Goal: Task Accomplishment & Management: Manage account settings

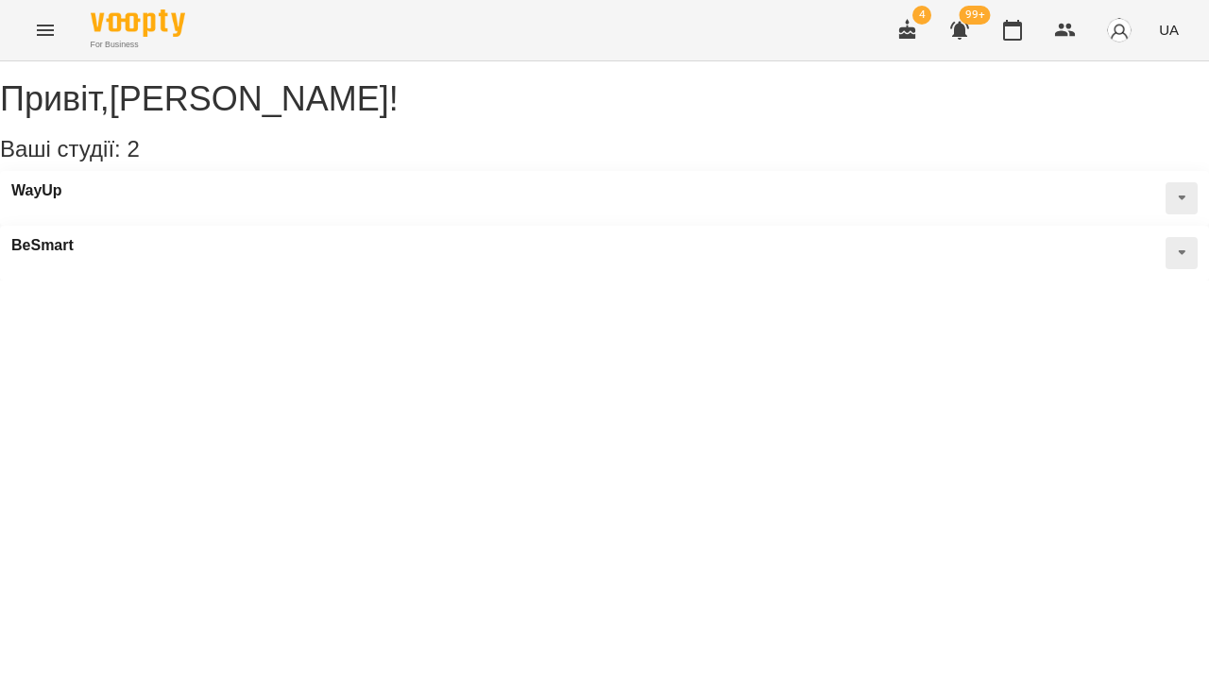
click at [46, 32] on icon "Menu" at bounding box center [45, 30] width 23 height 23
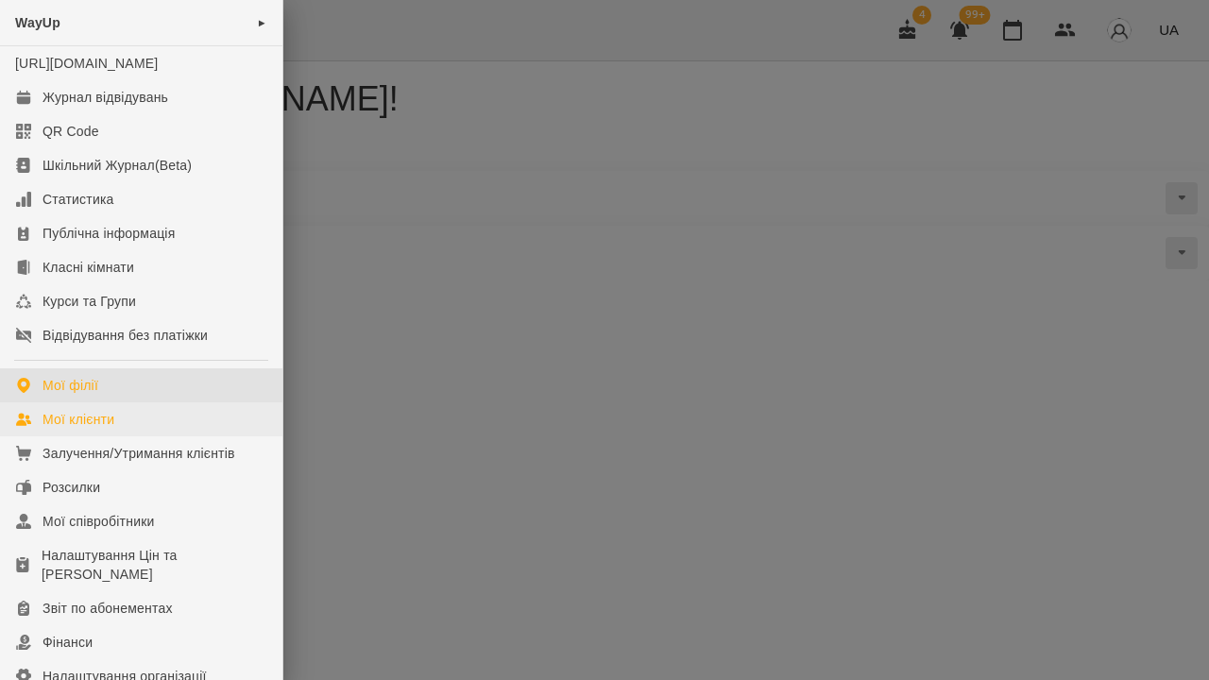
click at [77, 429] on div "Мої клієнти" at bounding box center [79, 419] width 72 height 19
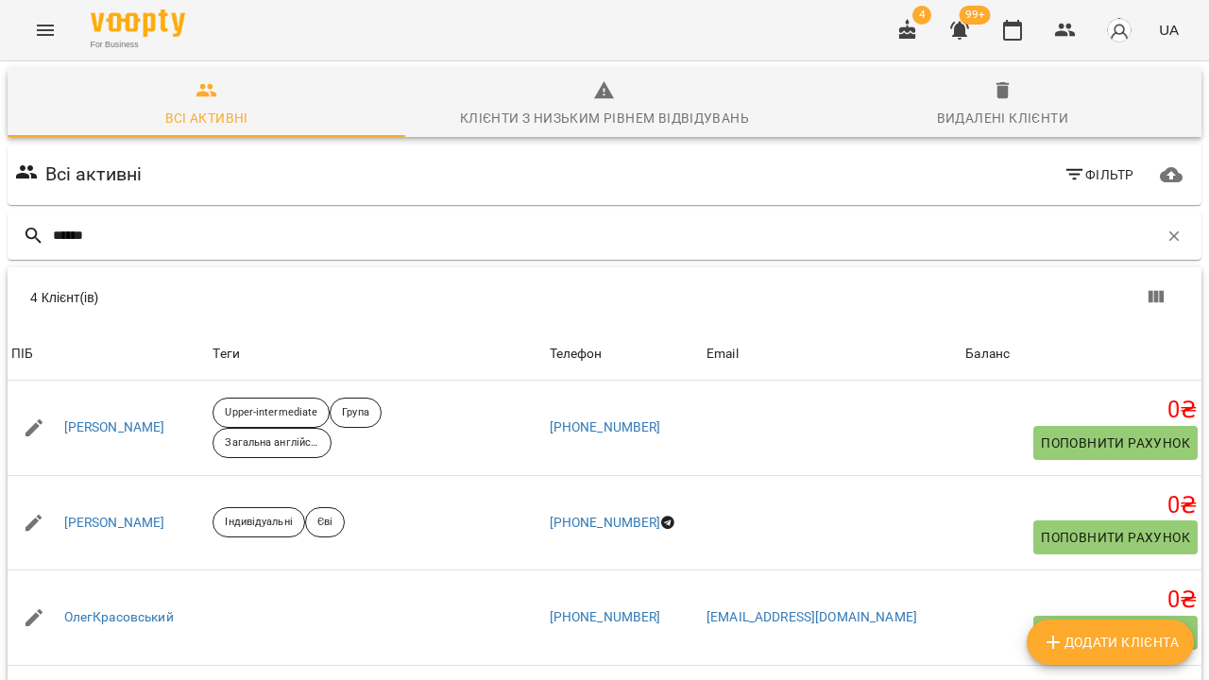
type input "******"
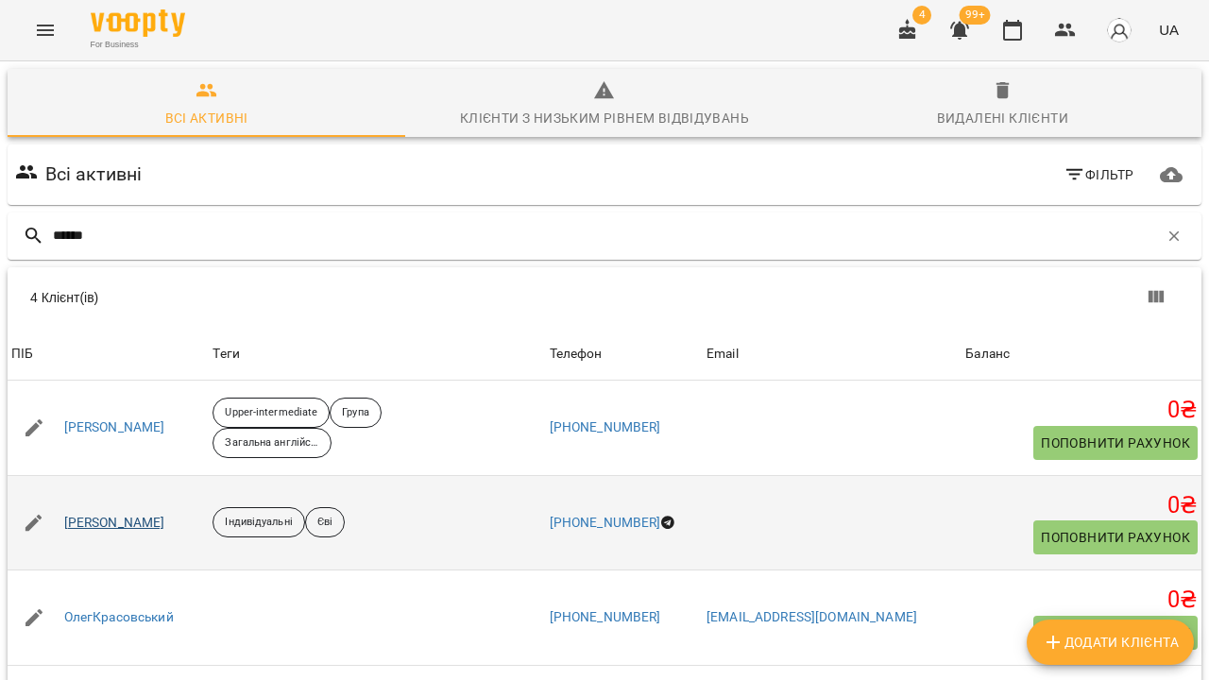
drag, startPoint x: 589, startPoint y: 261, endPoint x: 118, endPoint y: 520, distance: 536.9
click at [118, 520] on link "[PERSON_NAME]" at bounding box center [114, 523] width 101 height 19
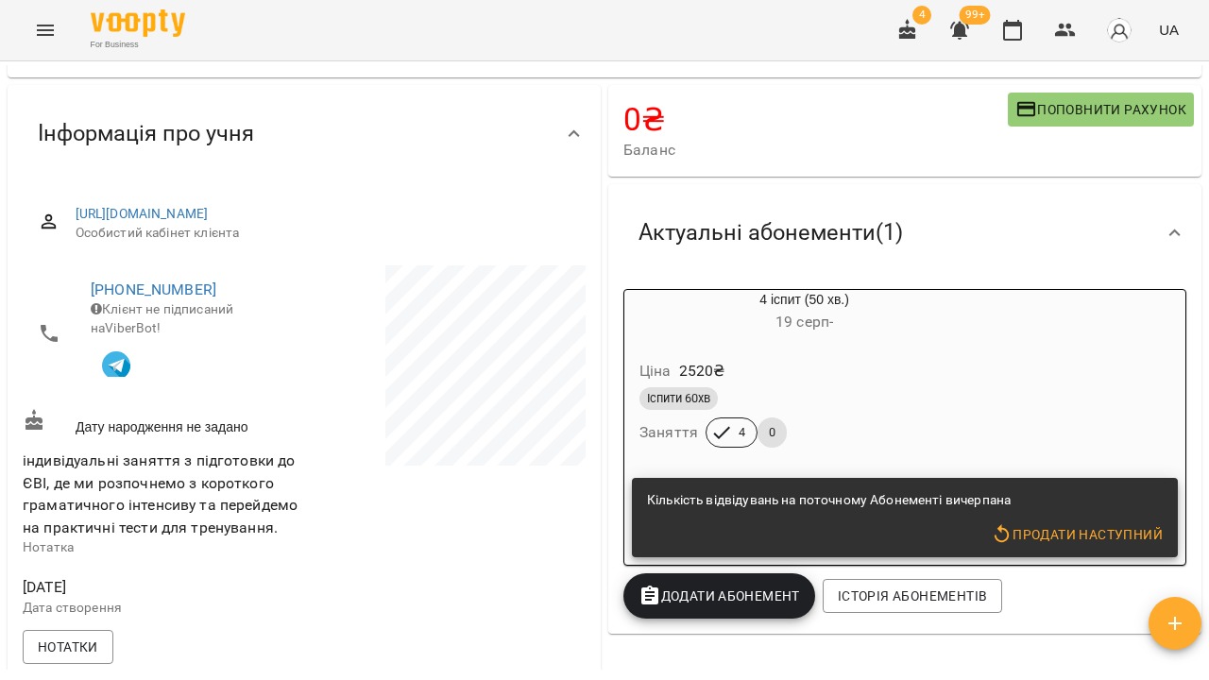
scroll to position [135, 0]
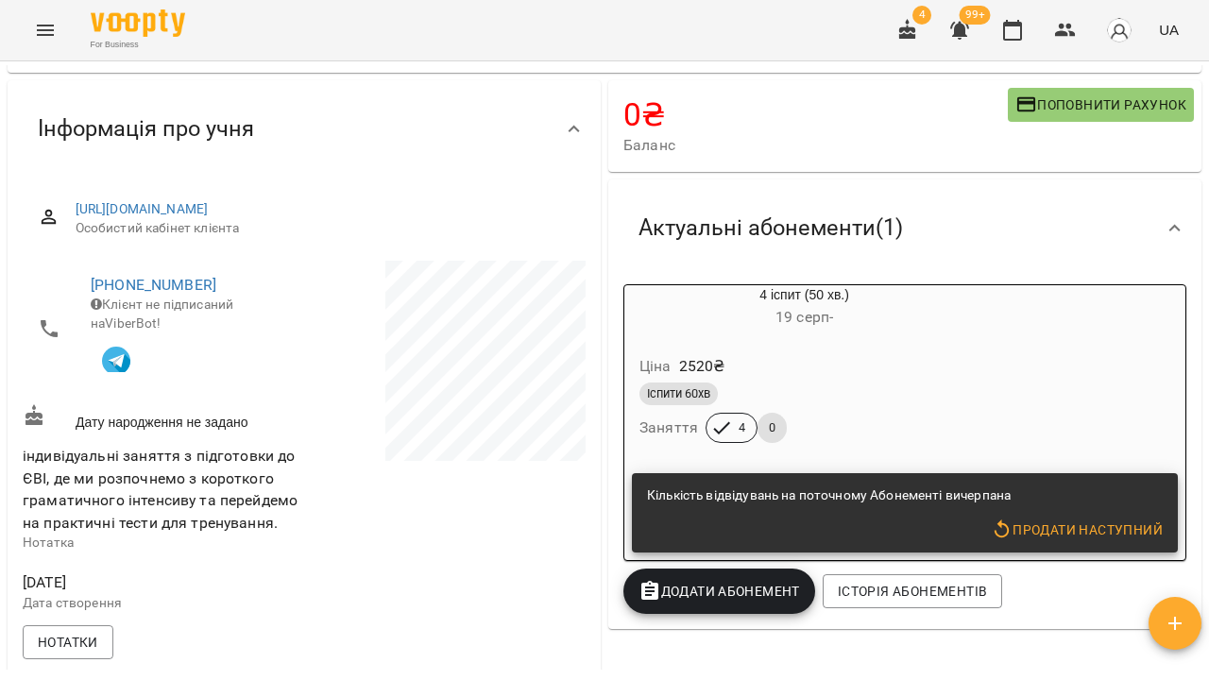
click at [49, 29] on icon "Menu" at bounding box center [45, 30] width 23 height 23
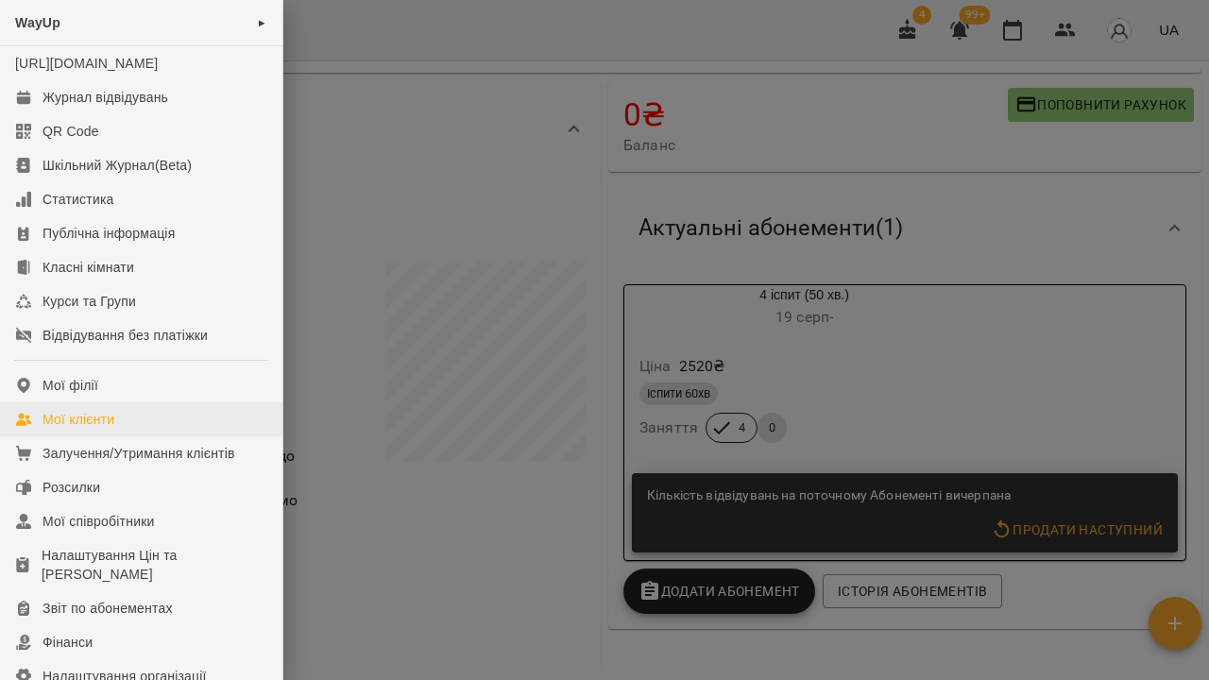
click at [60, 429] on div "Мої клієнти" at bounding box center [79, 419] width 72 height 19
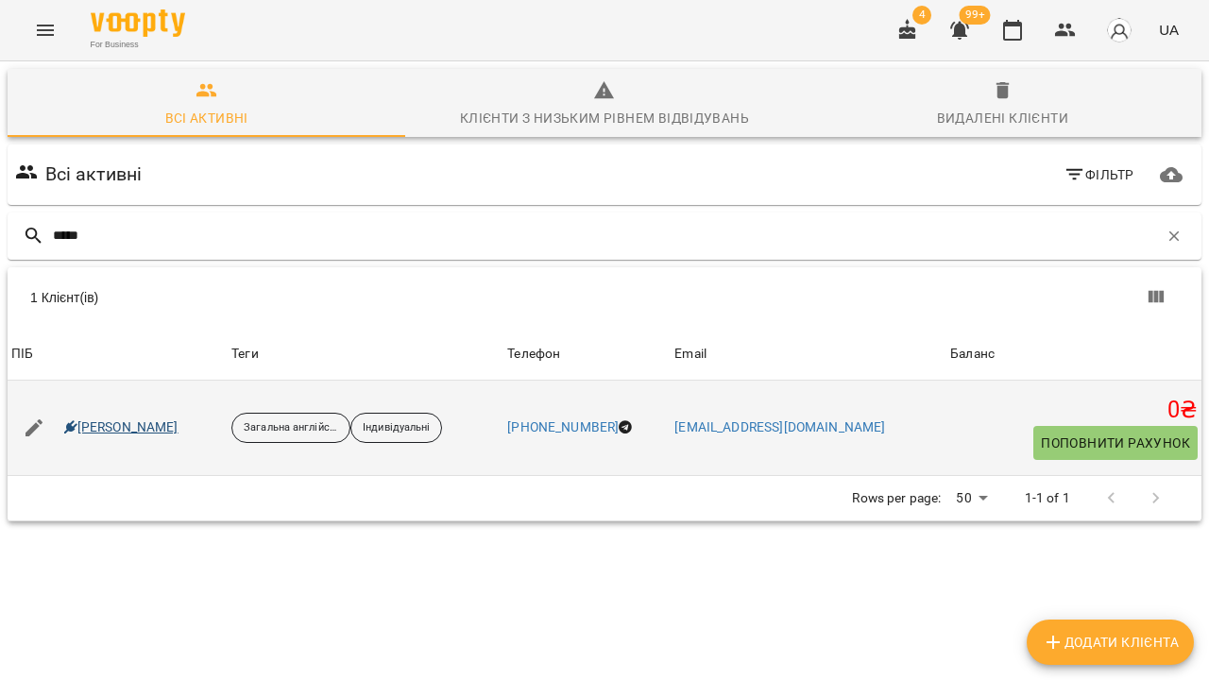
type input "*****"
click at [121, 427] on link "[PERSON_NAME]" at bounding box center [121, 427] width 114 height 19
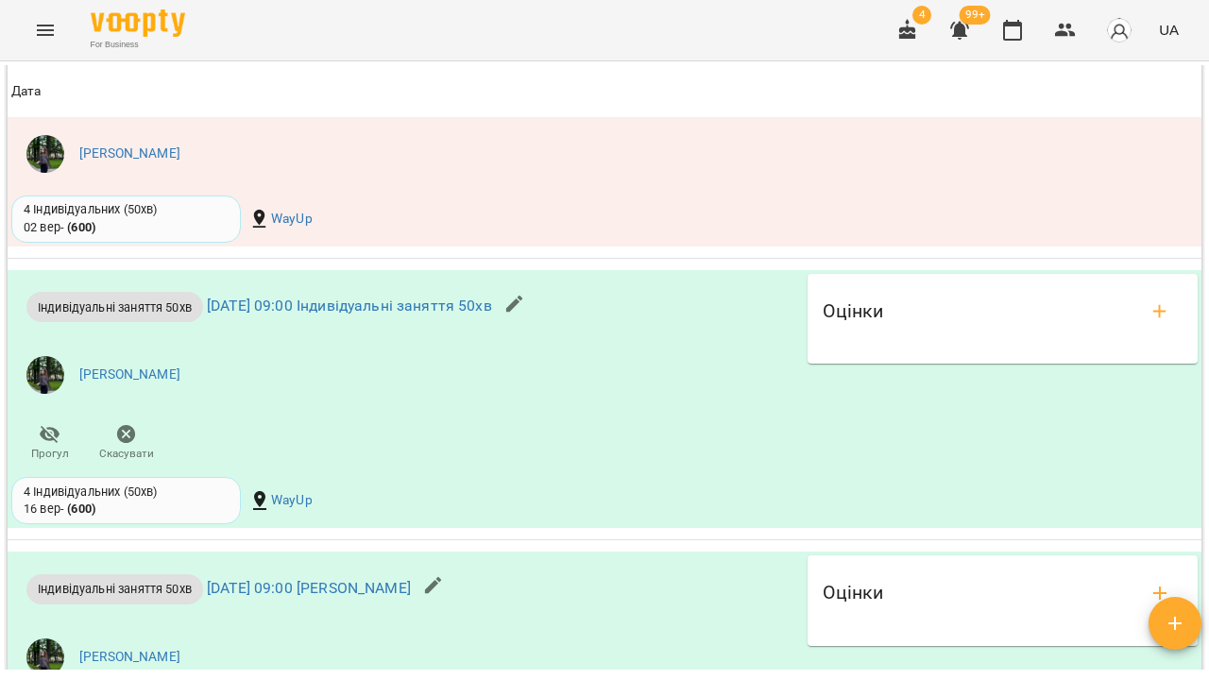
scroll to position [1532, 0]
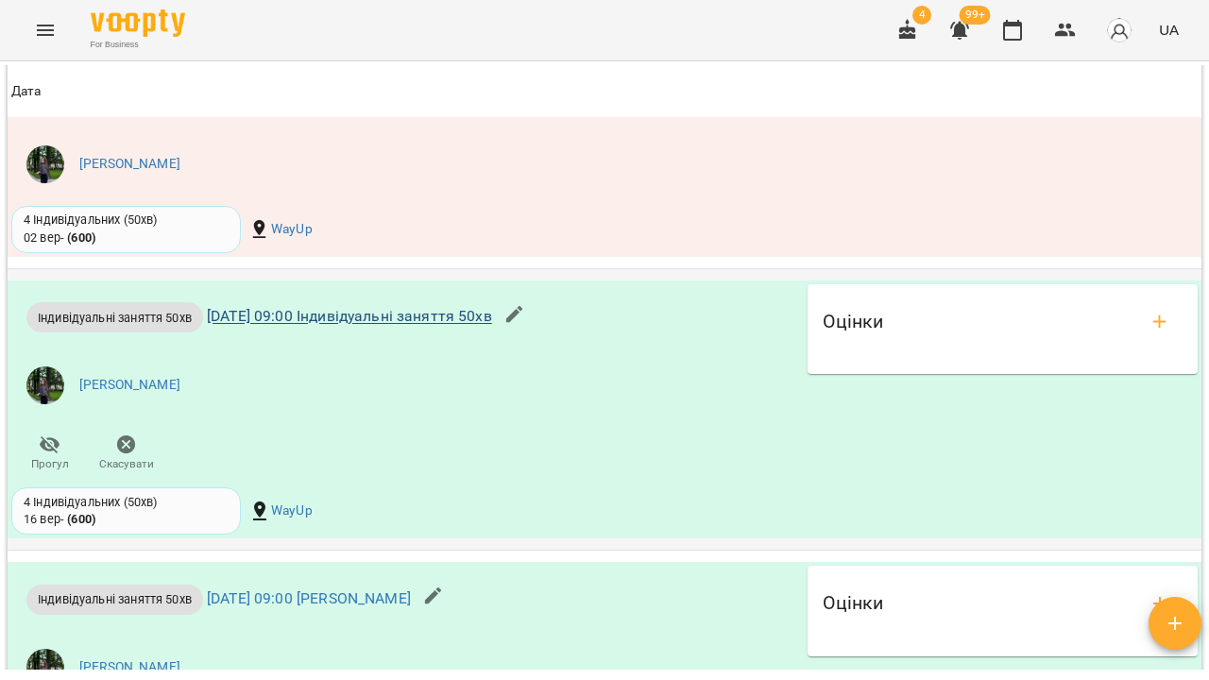
click at [299, 309] on link "вт 16 вер 2025 09:00 Індивідуальні заняття 50хв" at bounding box center [349, 317] width 285 height 18
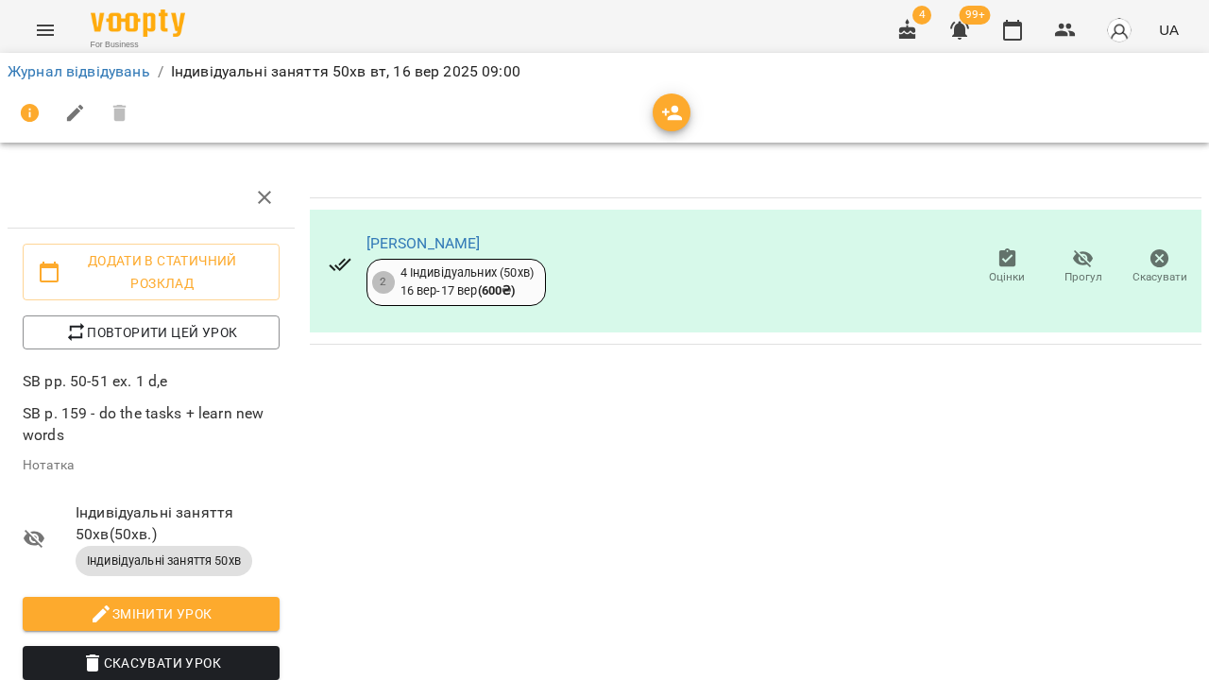
scroll to position [2, 0]
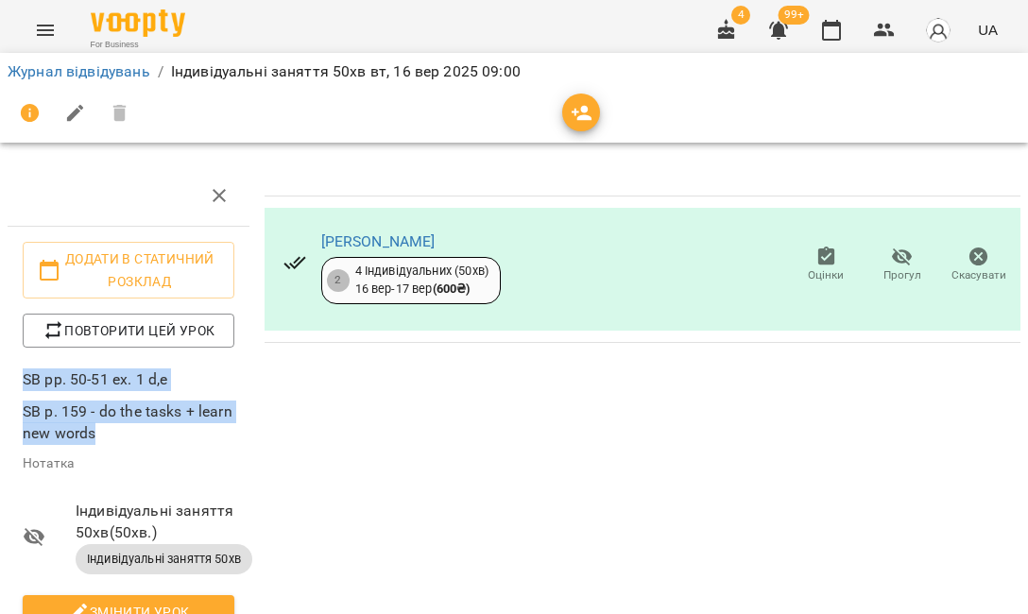
drag, startPoint x: 26, startPoint y: 380, endPoint x: 133, endPoint y: 423, distance: 116.1
click at [134, 424] on p "SB pp. 50-51 ex. 1 d,e SB p. 159 - do the tasks + learn new words" at bounding box center [129, 406] width 212 height 77
copy p "SB pp. 50-51 ex. 1 d,e SB p. 159 - do the tasks + learn new words"
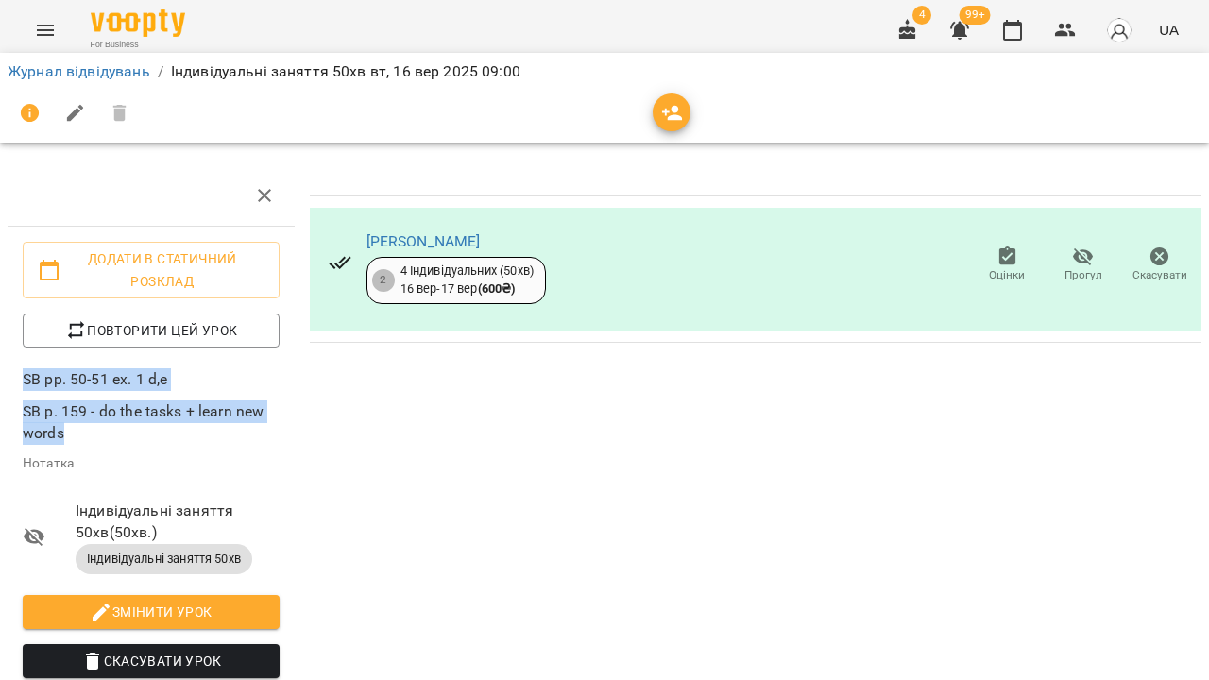
click at [38, 36] on icon "Menu" at bounding box center [45, 30] width 23 height 23
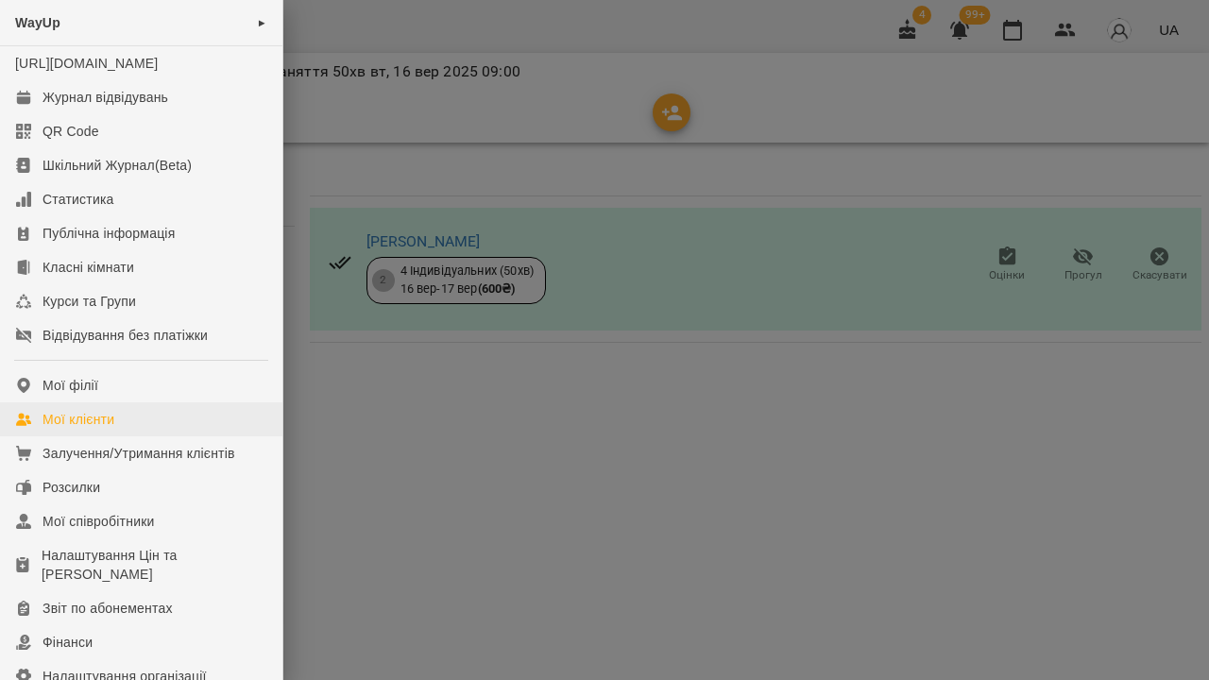
click at [154, 436] on link "Мої клієнти" at bounding box center [141, 419] width 282 height 34
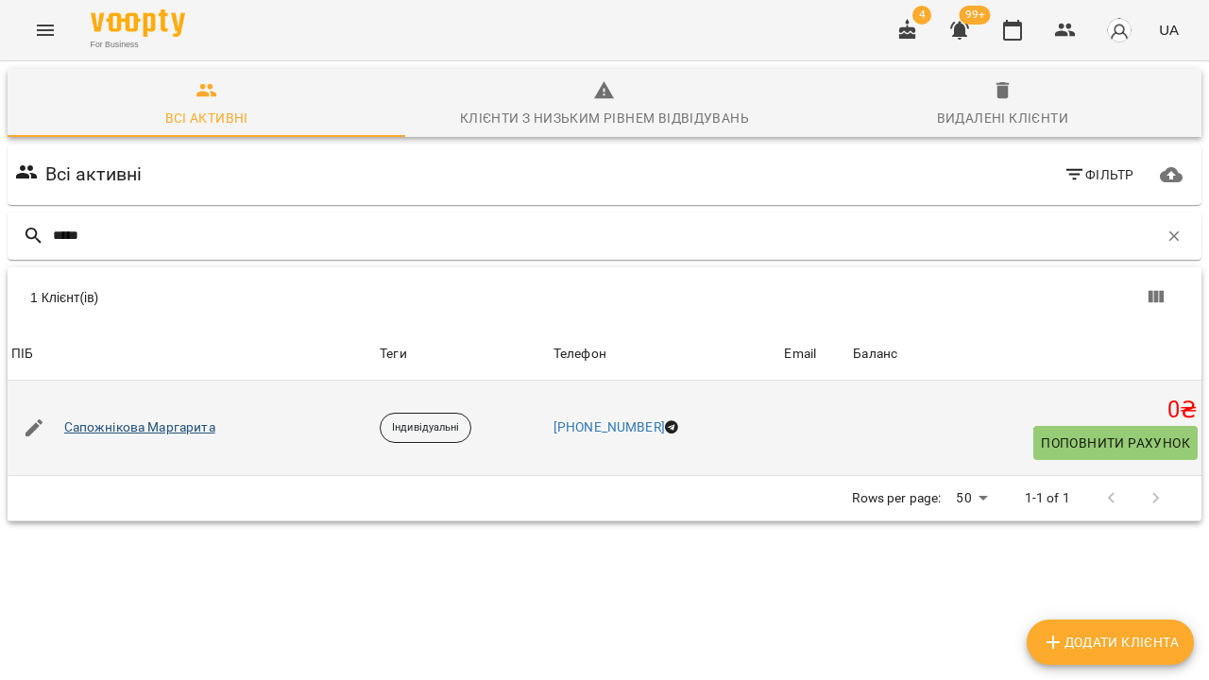
type input "*****"
click at [146, 423] on link "Сапожнікова Маргарита" at bounding box center [139, 427] width 151 height 19
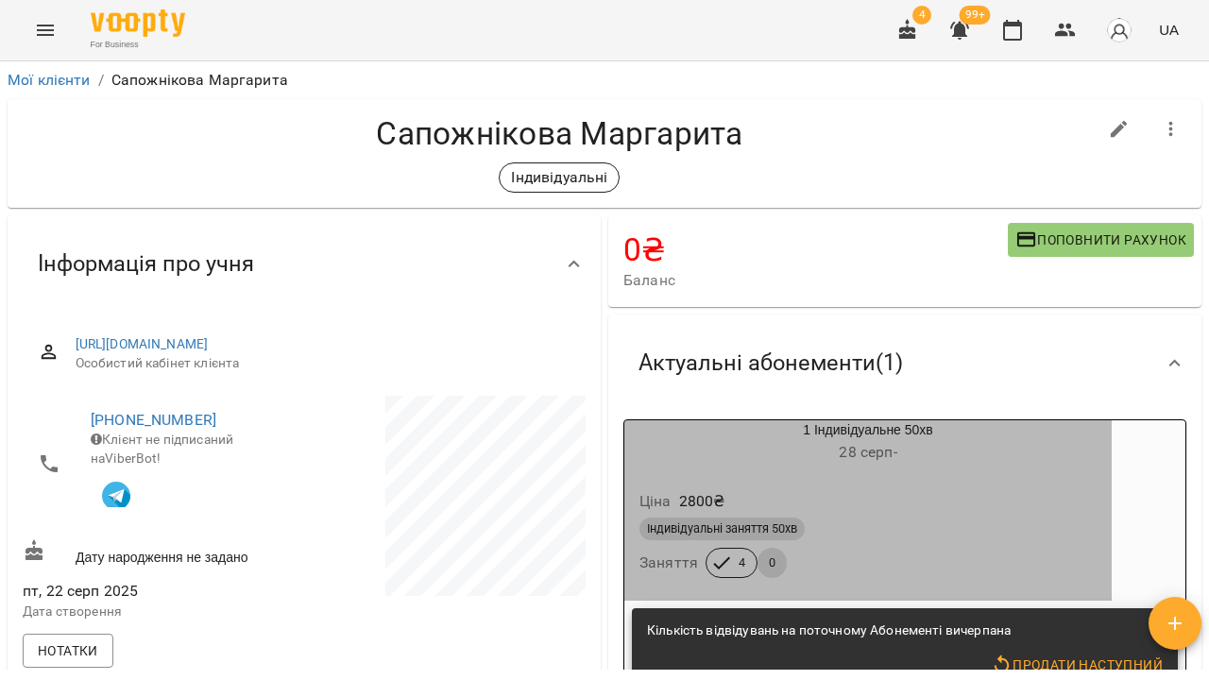
click at [857, 462] on h6 "28 серп -" at bounding box center [867, 452] width 487 height 26
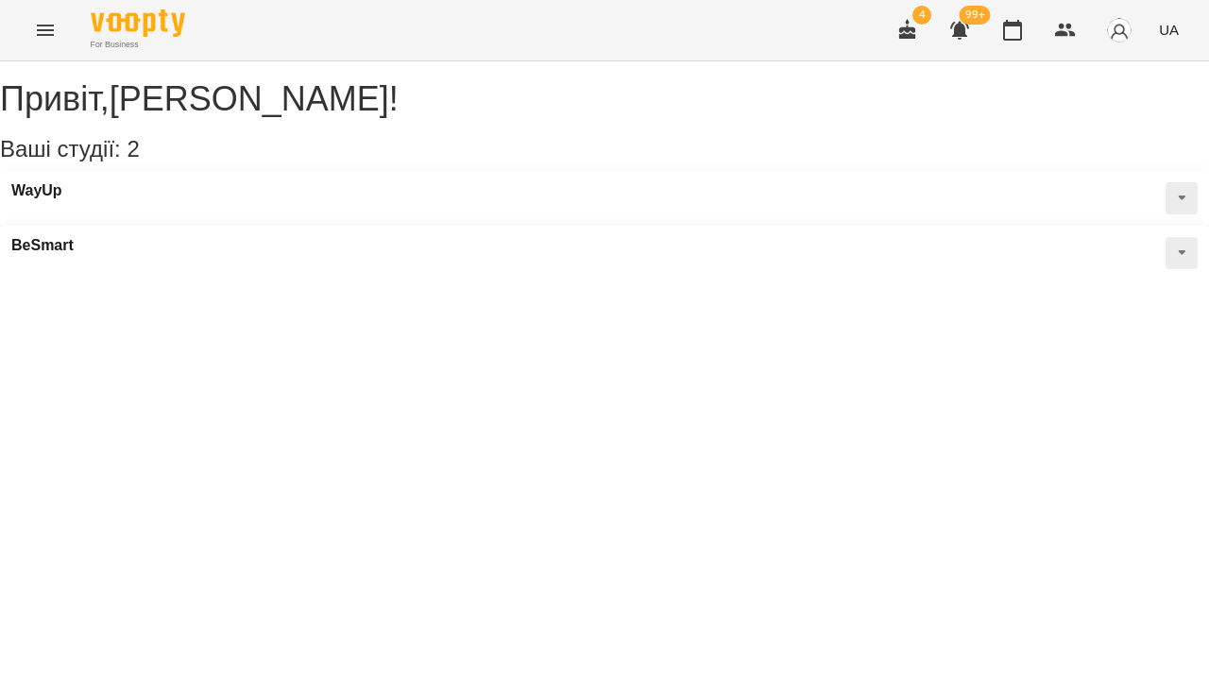
click at [64, 17] on div "For Business 4 99+ UA" at bounding box center [604, 30] width 1209 height 60
click at [43, 42] on button "Menu" at bounding box center [45, 30] width 45 height 45
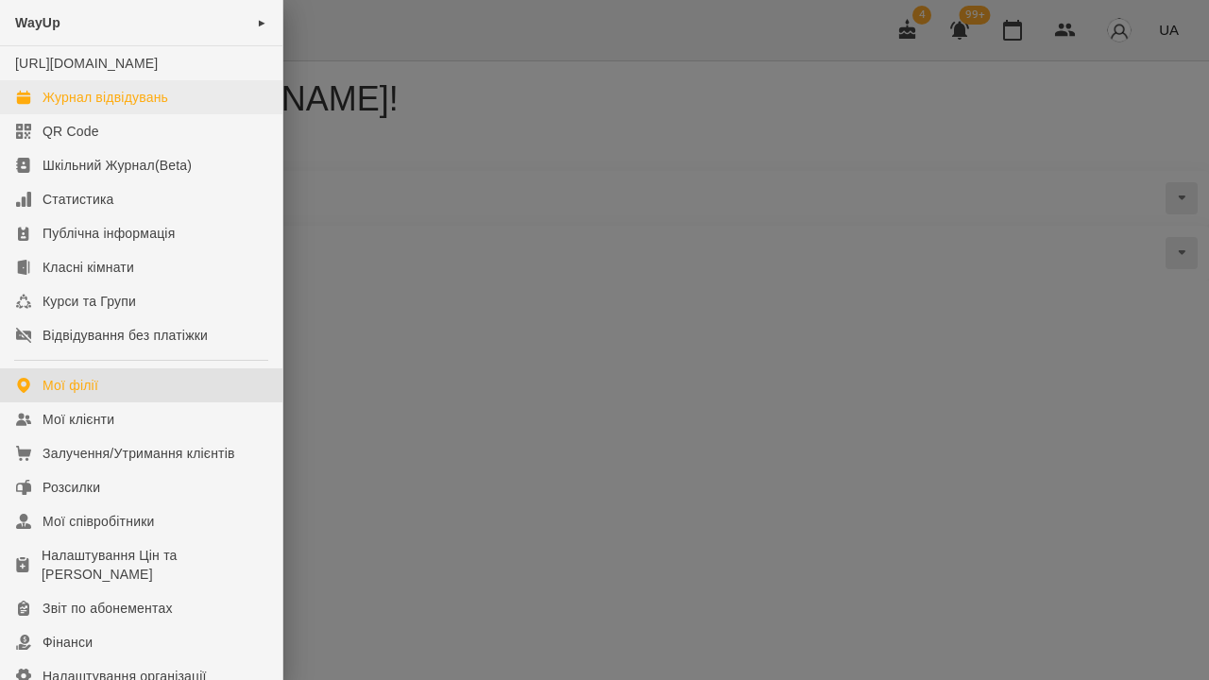
click at [49, 107] on div "Журнал відвідувань" at bounding box center [106, 97] width 126 height 19
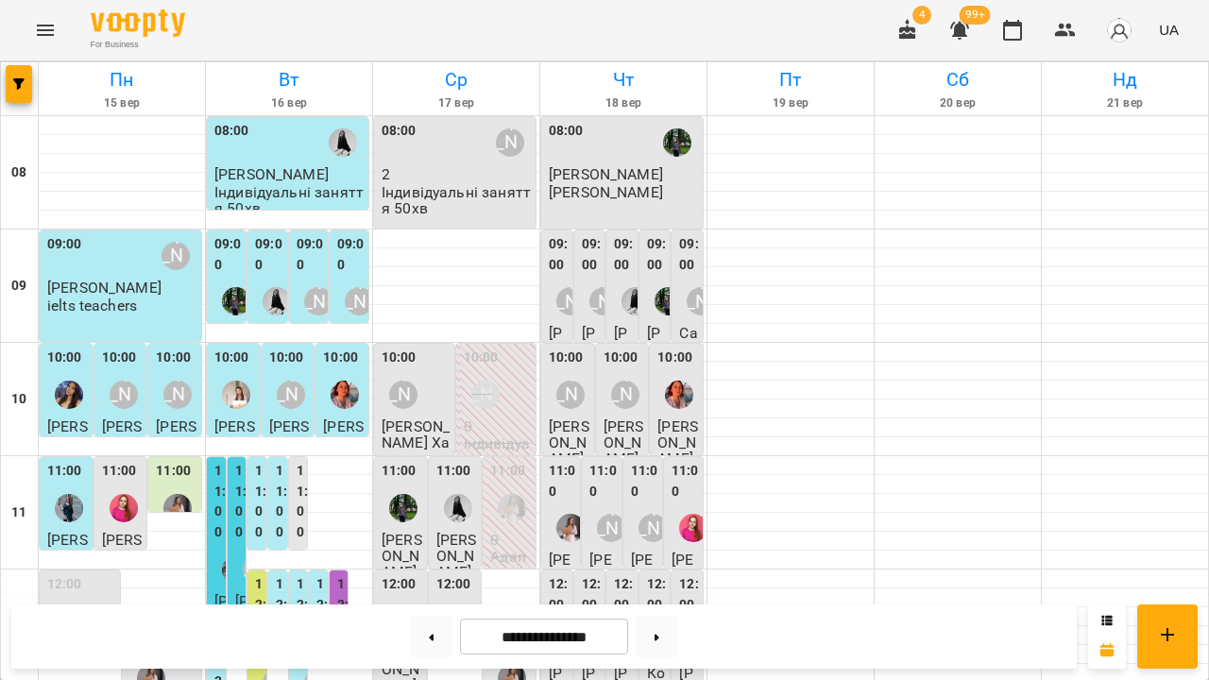
click at [612, 161] on div "08:00" at bounding box center [624, 142] width 150 height 43
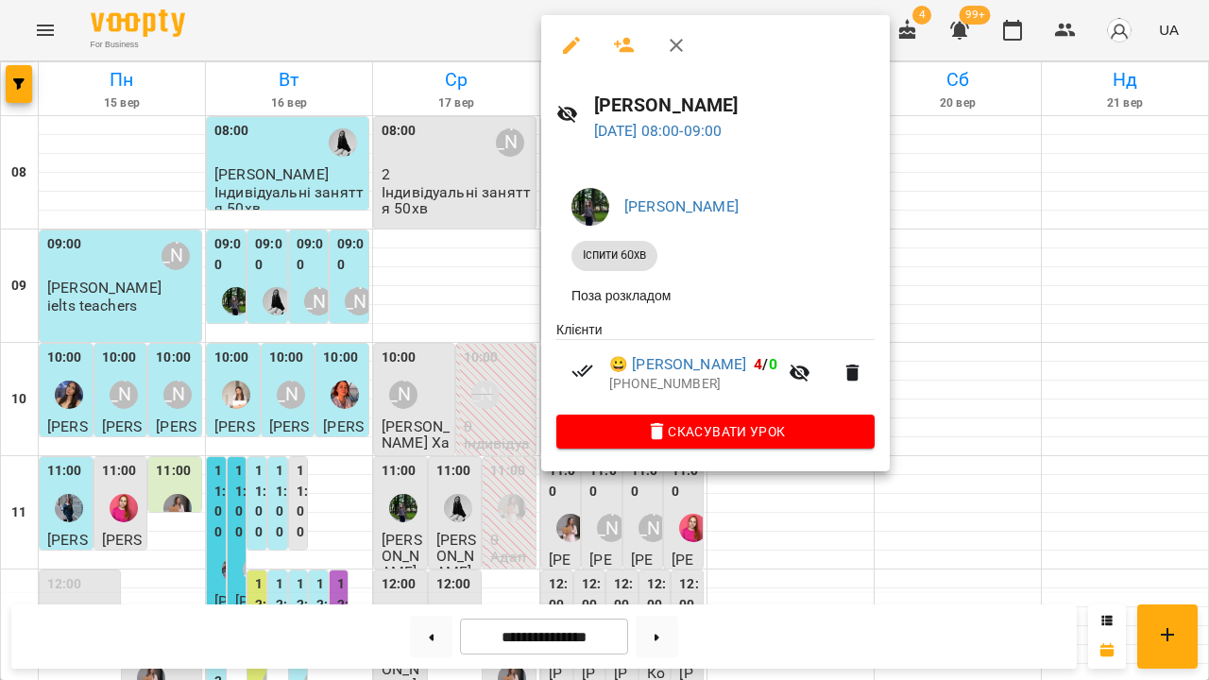
click at [485, 262] on div at bounding box center [604, 340] width 1209 height 680
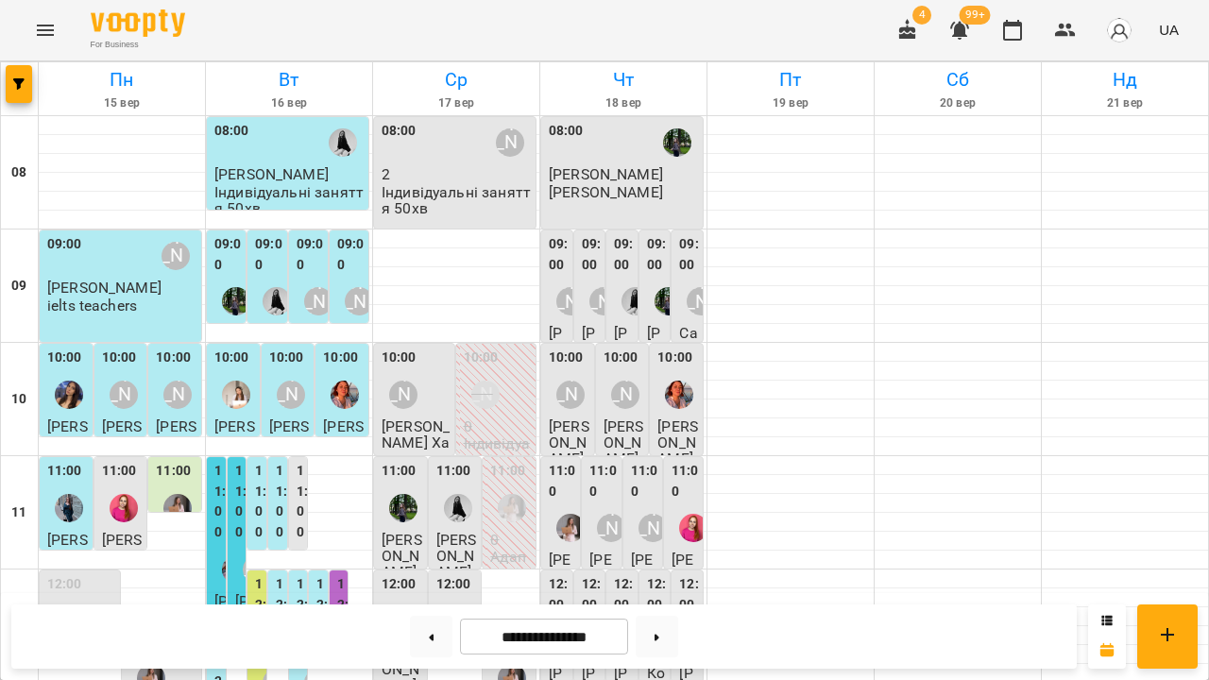
click at [609, 182] on p "[PERSON_NAME]" at bounding box center [624, 174] width 150 height 16
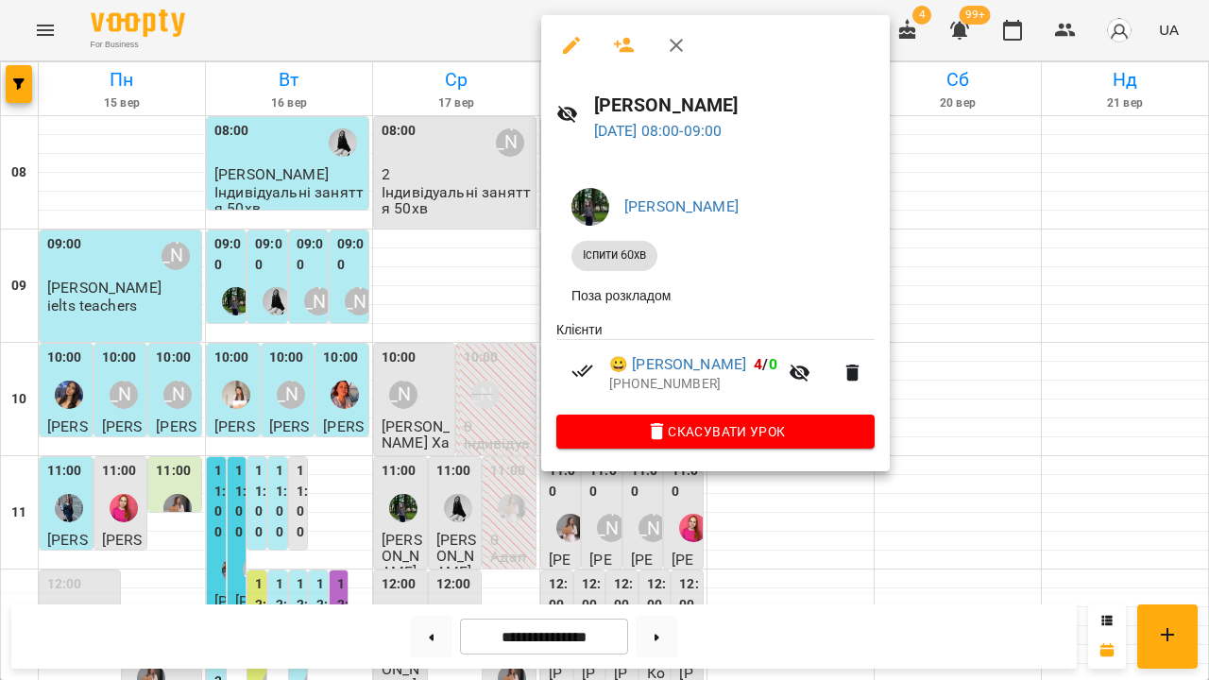
click at [486, 291] on div at bounding box center [604, 340] width 1209 height 680
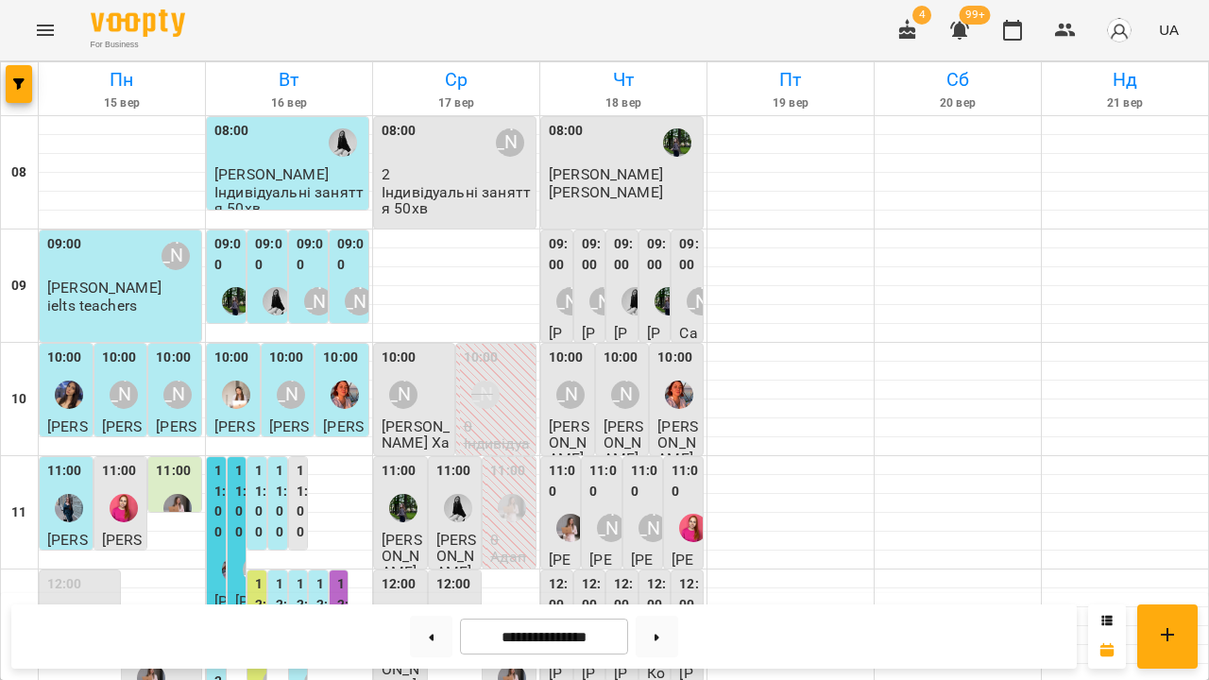
click at [581, 168] on span "[PERSON_NAME]" at bounding box center [606, 174] width 114 height 18
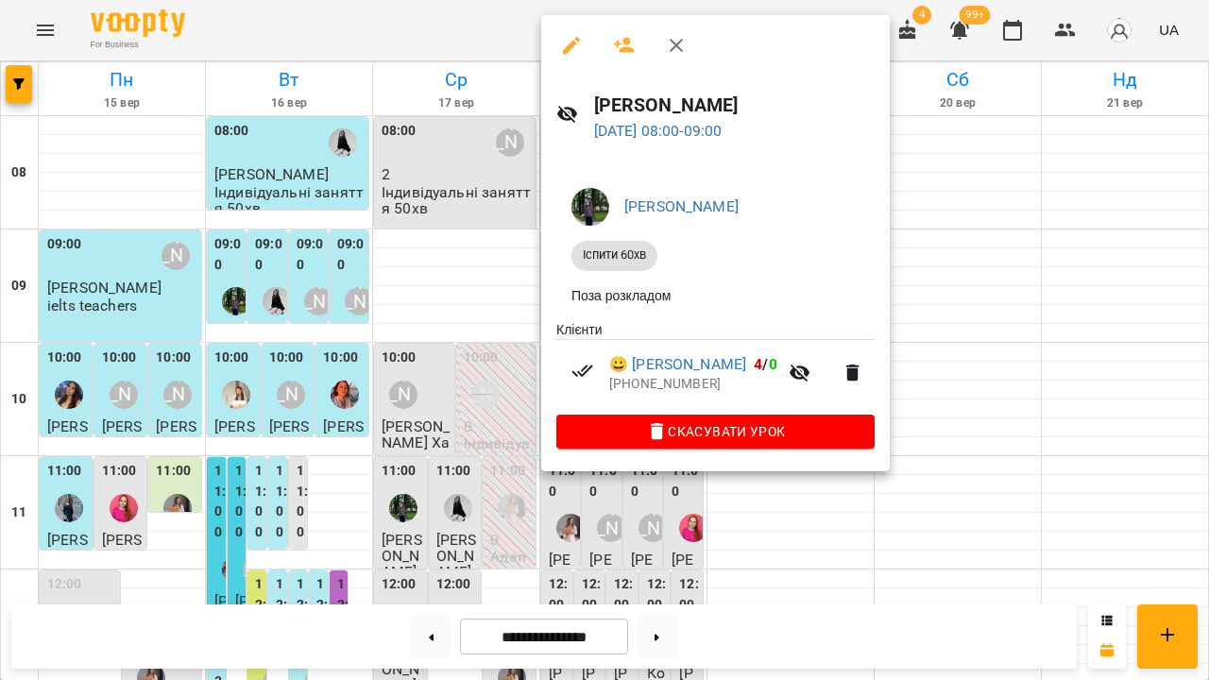
click at [511, 279] on div at bounding box center [604, 340] width 1209 height 680
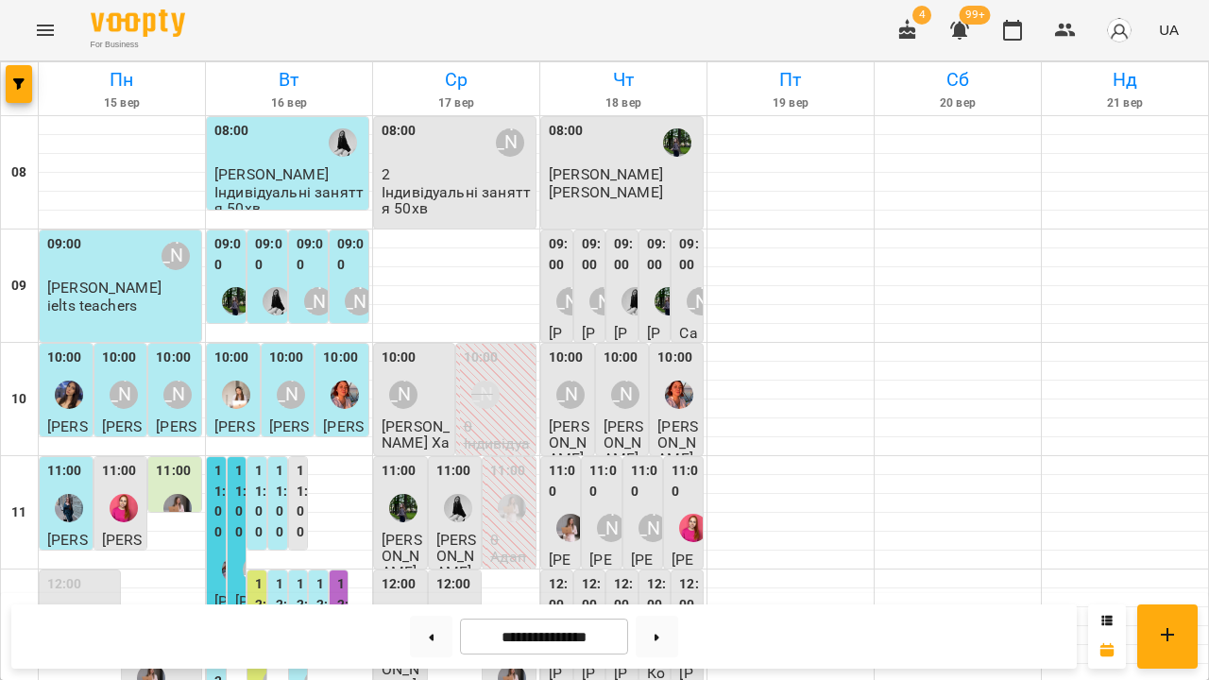
click at [623, 200] on p "[PERSON_NAME]" at bounding box center [606, 192] width 114 height 16
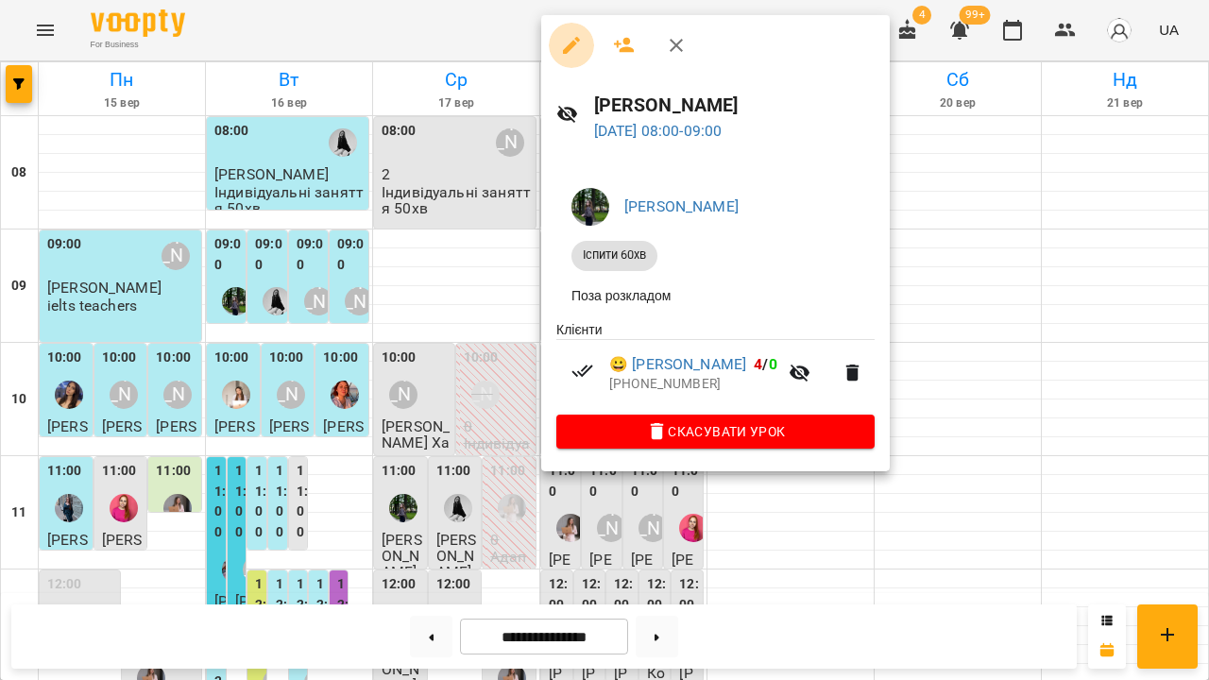
click at [576, 60] on button "button" at bounding box center [571, 45] width 45 height 45
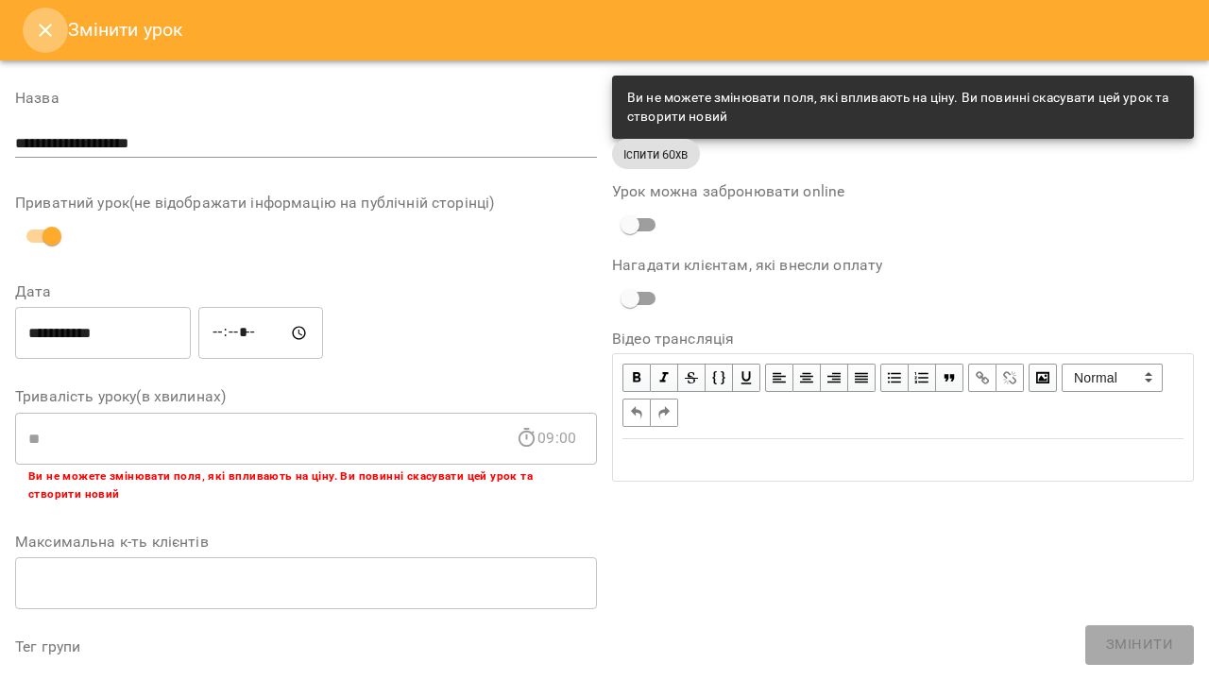
click at [50, 34] on icon "Close" at bounding box center [45, 30] width 13 height 13
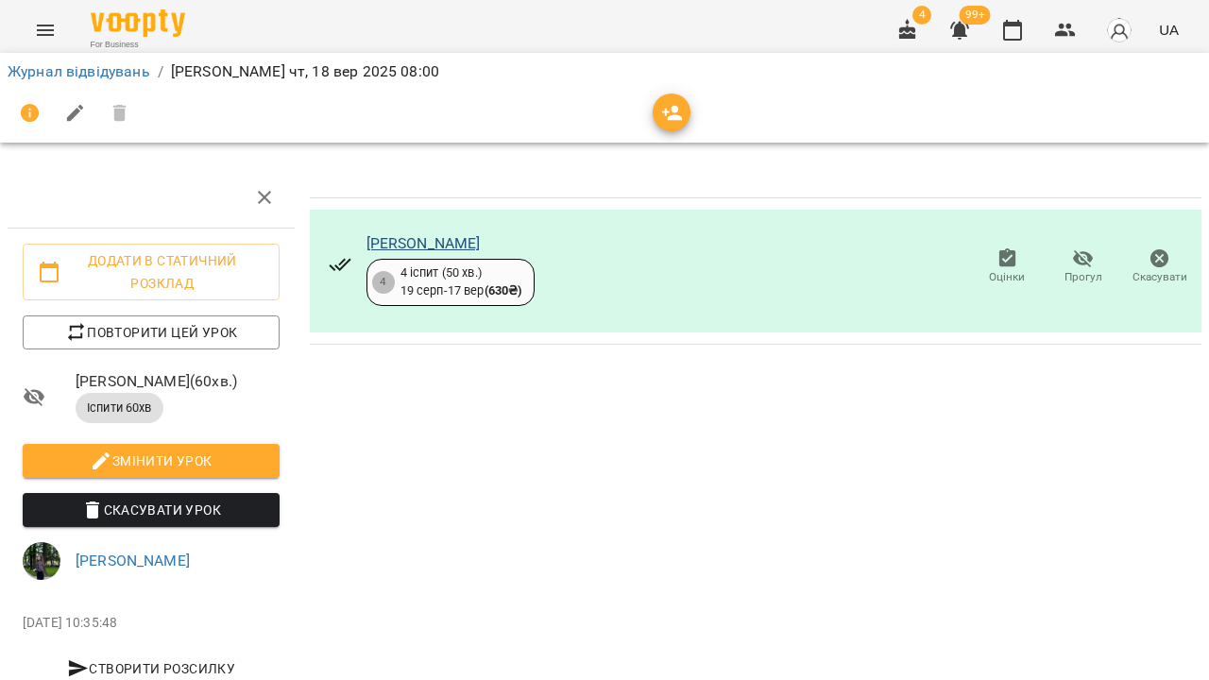
click at [472, 244] on link "[PERSON_NAME]" at bounding box center [424, 243] width 114 height 18
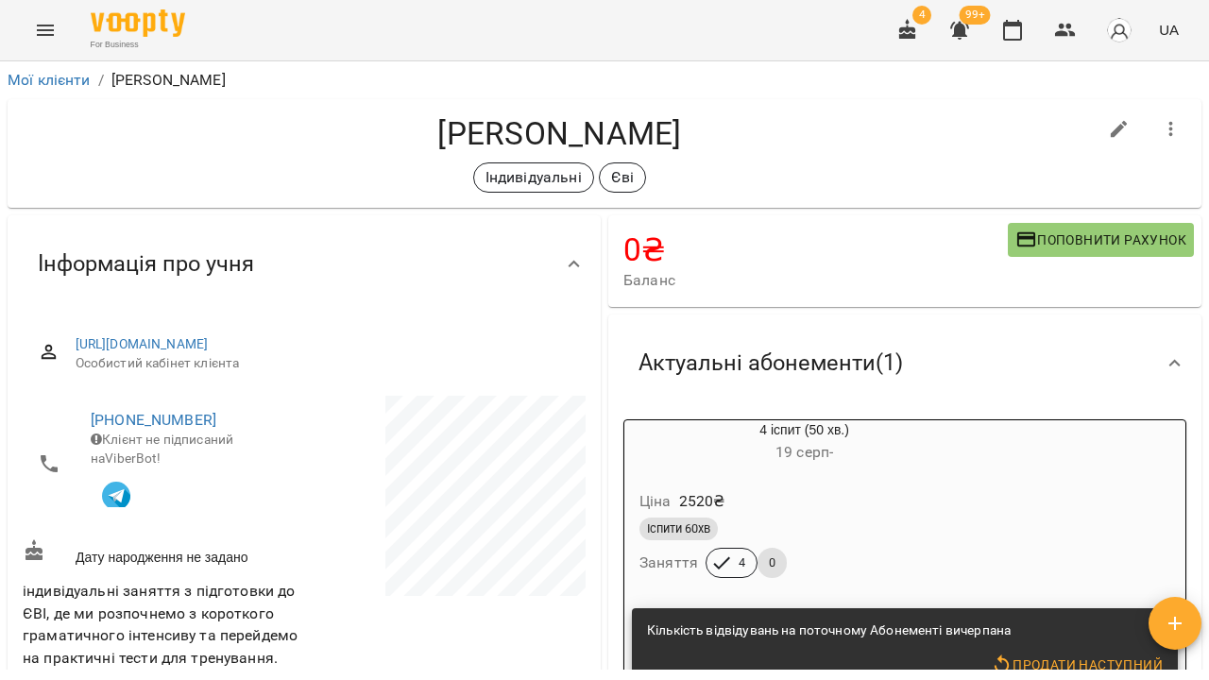
click at [920, 455] on h6 "19 серп -" at bounding box center [804, 452] width 360 height 26
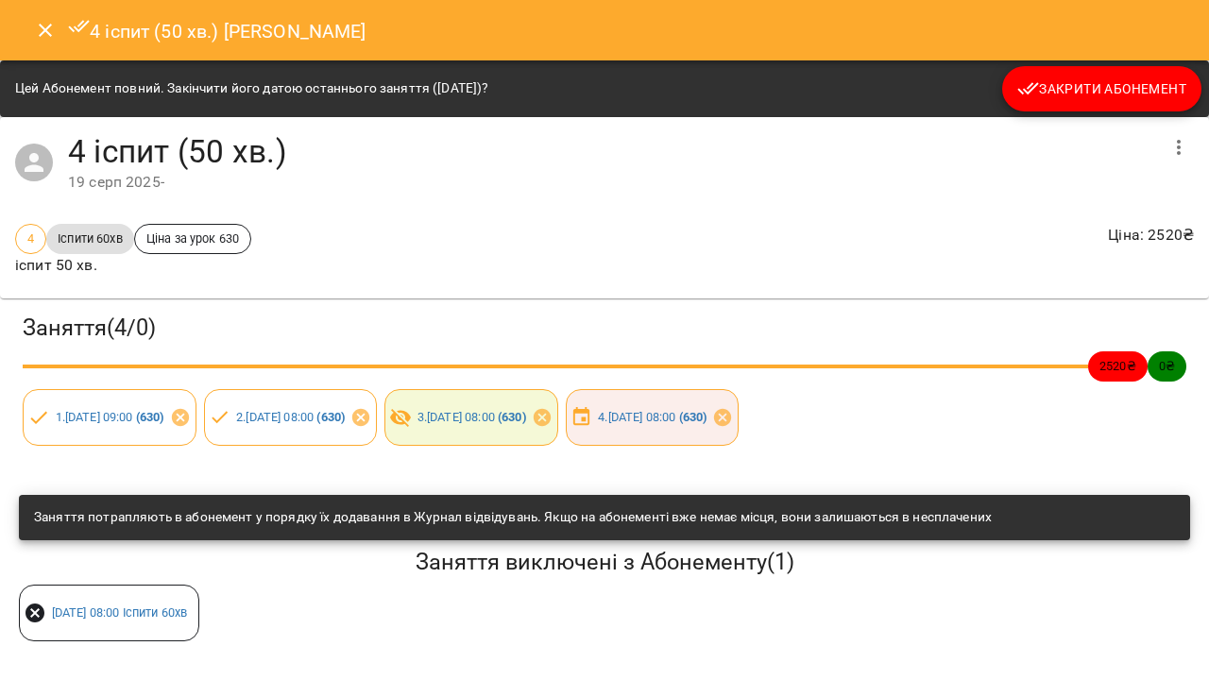
click at [53, 39] on icon "Close" at bounding box center [45, 30] width 23 height 23
